Goal: Task Accomplishment & Management: Use online tool/utility

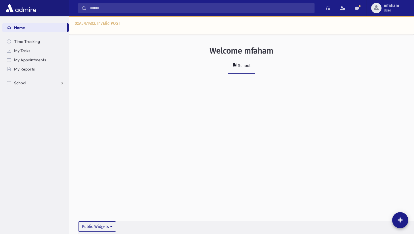
click at [13, 83] on link "School" at bounding box center [35, 82] width 66 height 9
click at [42, 99] on link "Attendance" at bounding box center [35, 101] width 66 height 9
click at [33, 110] on link "Entry" at bounding box center [35, 110] width 66 height 9
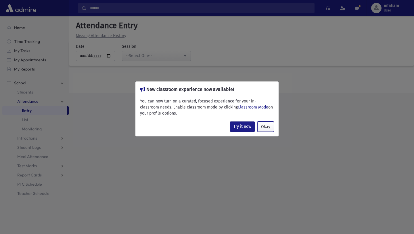
click at [268, 130] on button "Okay" at bounding box center [265, 126] width 17 height 10
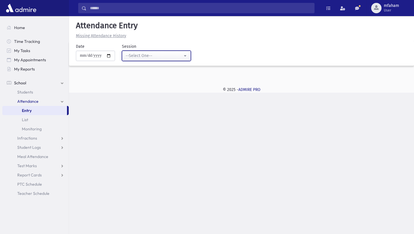
click at [177, 53] on div "--Select One--" at bounding box center [154, 56] width 57 height 6
